Goal: Information Seeking & Learning: Learn about a topic

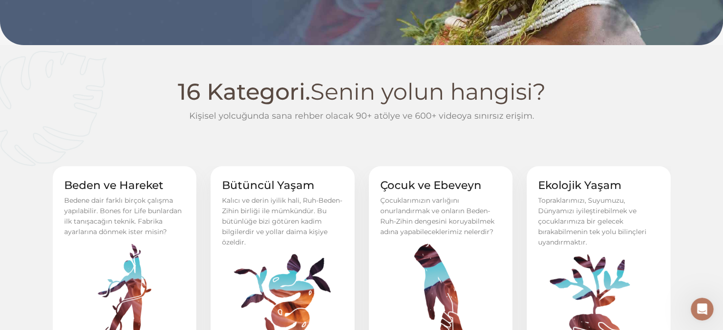
scroll to position [523, 0]
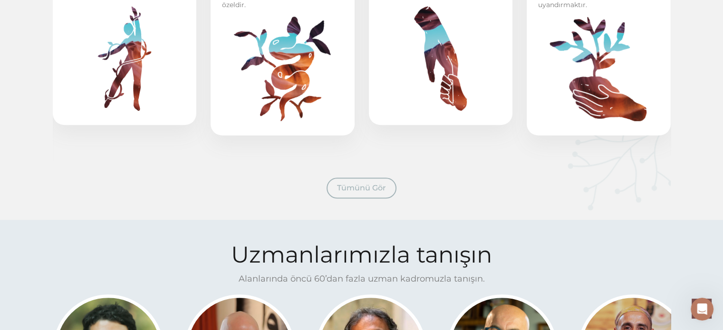
click at [354, 194] on link "Tümünü Gör" at bounding box center [362, 188] width 70 height 21
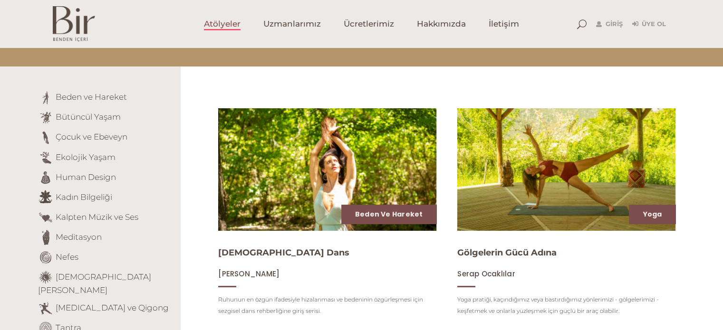
scroll to position [95, 0]
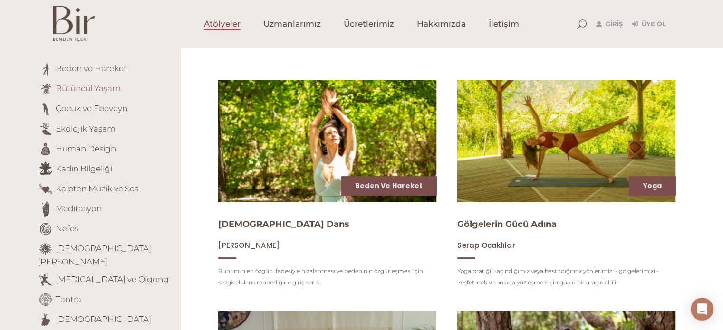
click at [106, 91] on link "Bütüncül Yaşam" at bounding box center [88, 89] width 65 height 10
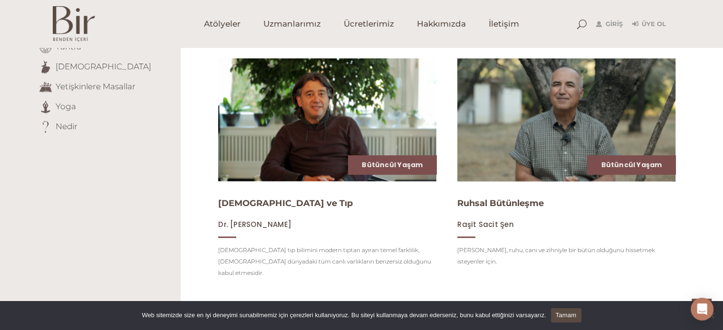
scroll to position [380, 0]
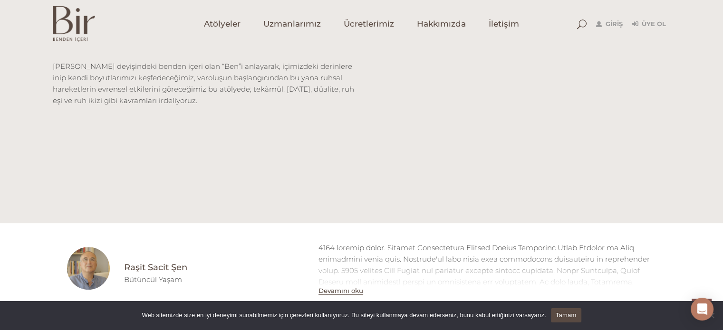
scroll to position [321, 0]
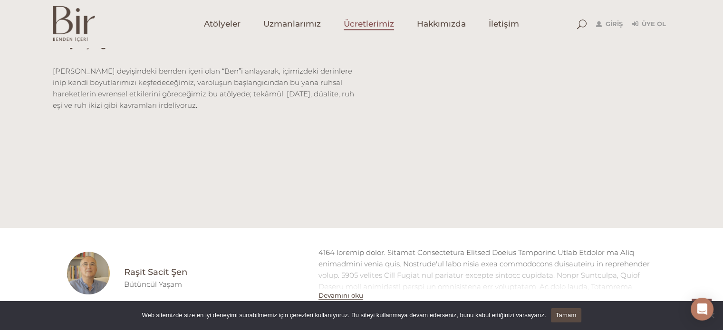
click at [377, 25] on span "Ücretlerimiz" at bounding box center [369, 24] width 50 height 11
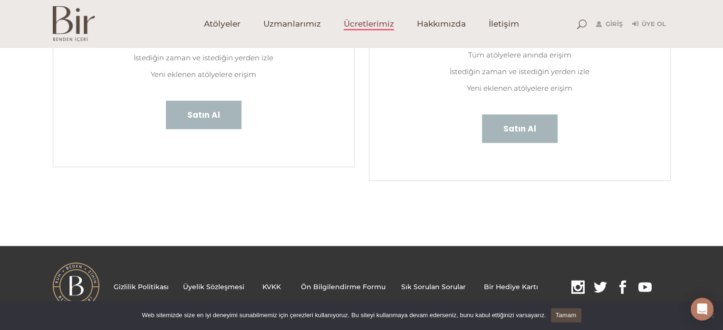
scroll to position [259, 0]
